Goal: Navigation & Orientation: Find specific page/section

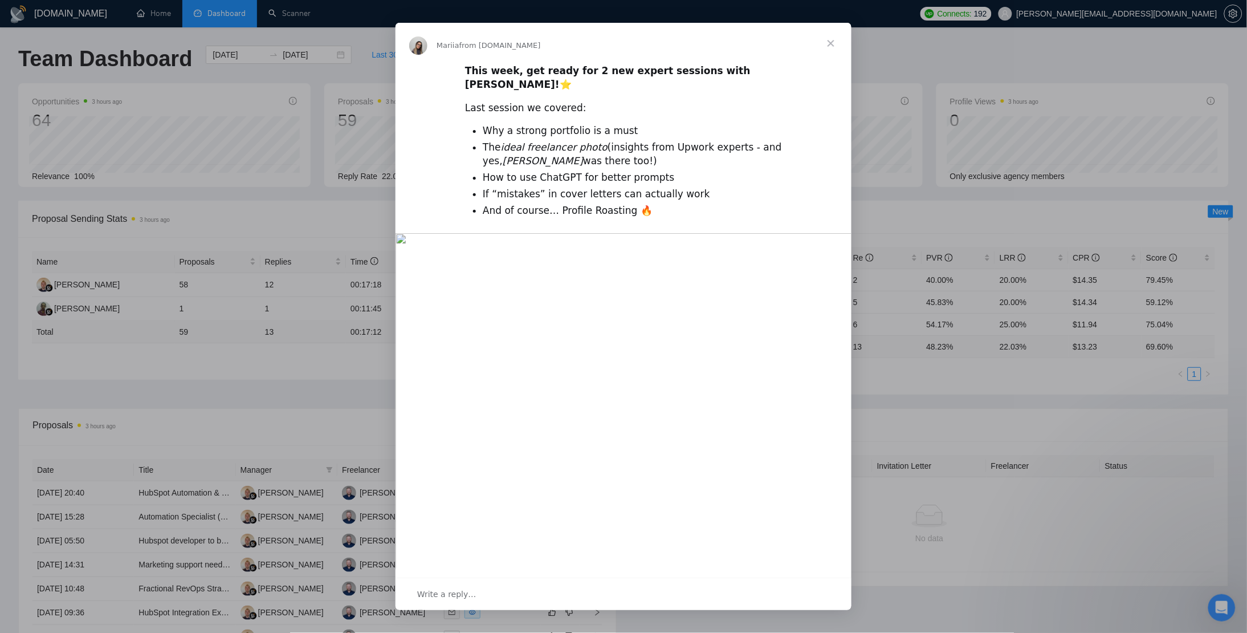
click at [830, 46] on span "Close" at bounding box center [830, 43] width 41 height 41
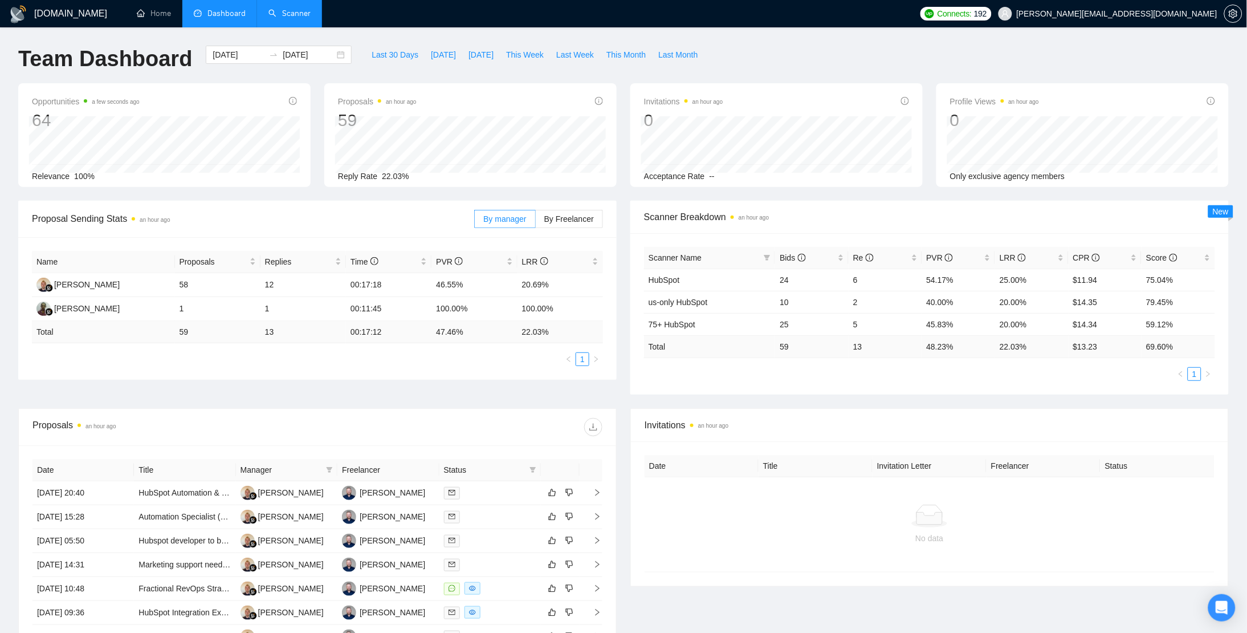
click at [297, 9] on link "Scanner" at bounding box center [289, 14] width 42 height 10
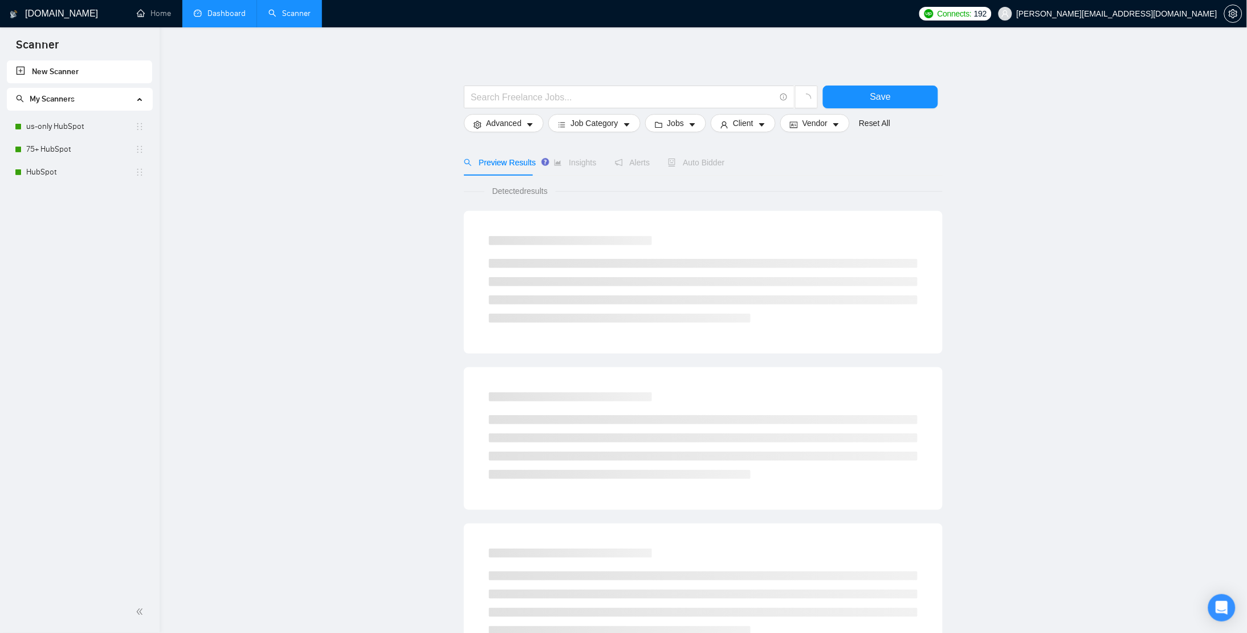
click at [228, 18] on link "Dashboard" at bounding box center [220, 14] width 52 height 10
